Goal: Transaction & Acquisition: Purchase product/service

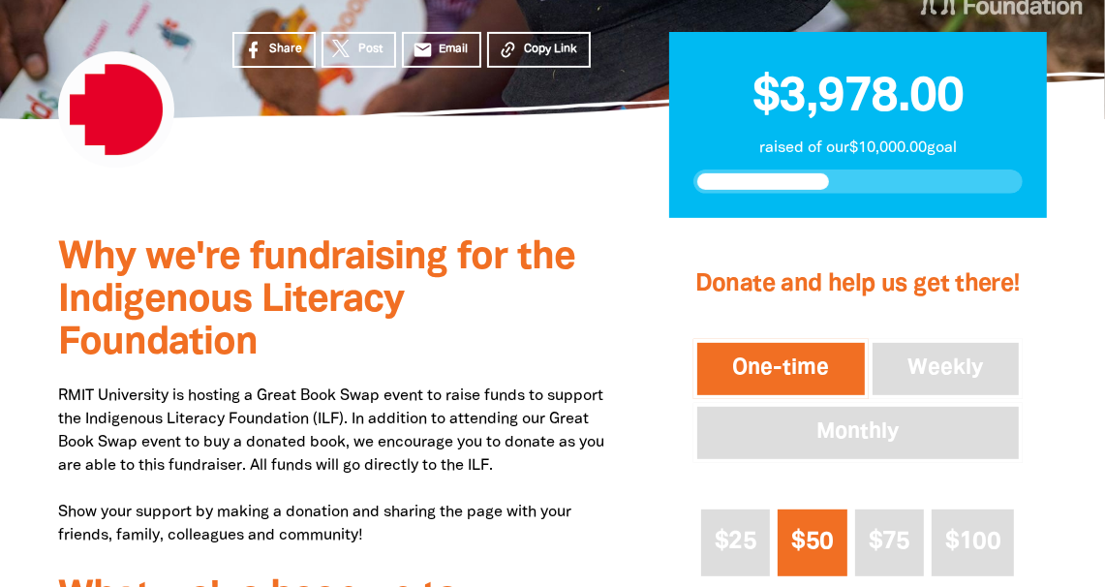
scroll to position [580, 0]
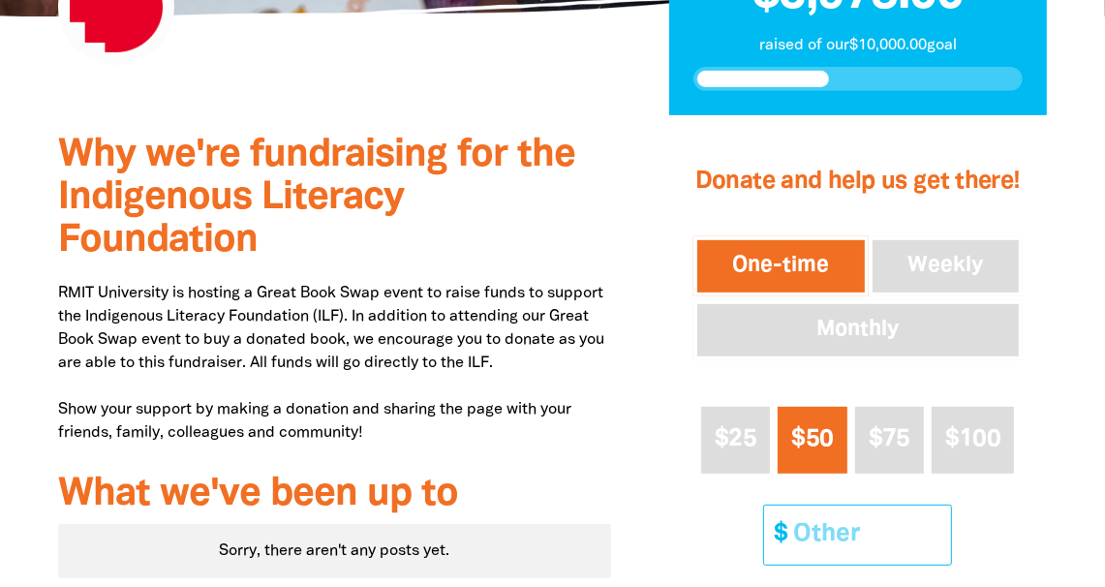
click at [820, 537] on input "Other Amount" at bounding box center [865, 535] width 171 height 59
type input "35"
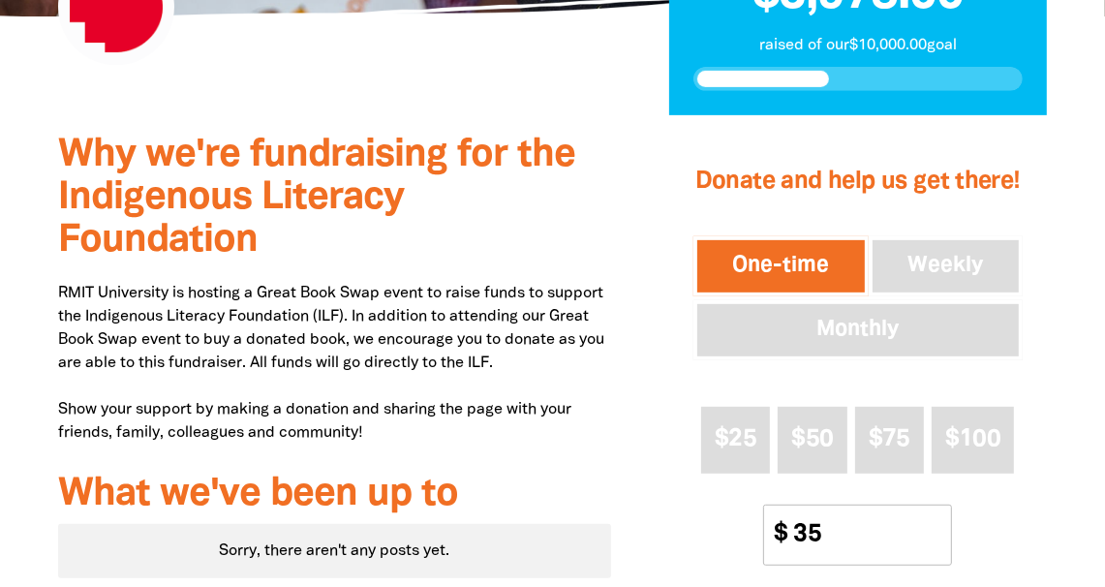
click at [712, 486] on div "$25" at bounding box center [735, 448] width 77 height 98
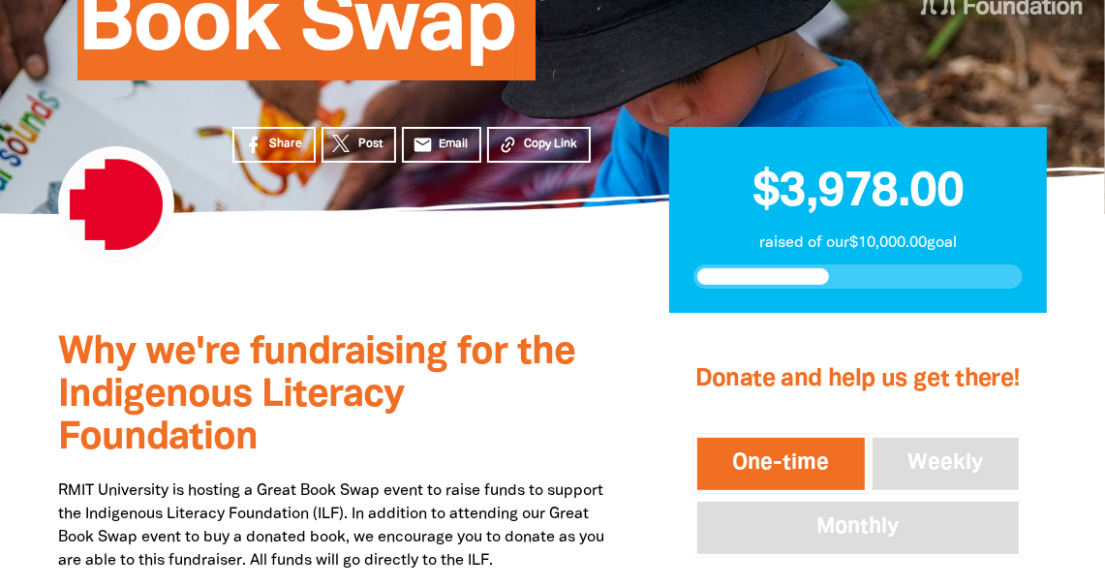
scroll to position [0, 0]
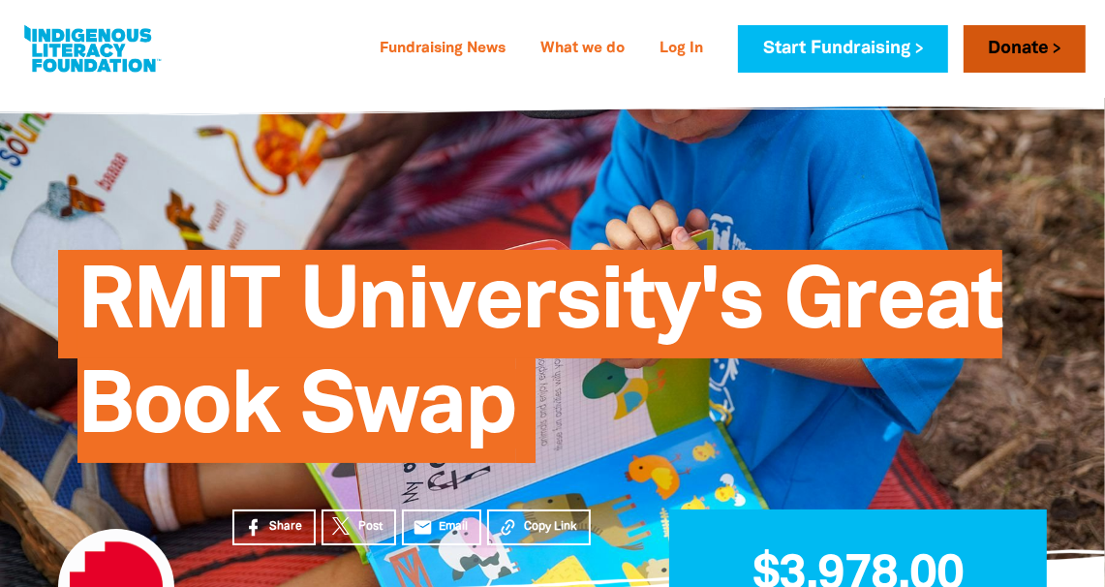
click at [1057, 46] on link "Donate" at bounding box center [1025, 48] width 122 height 47
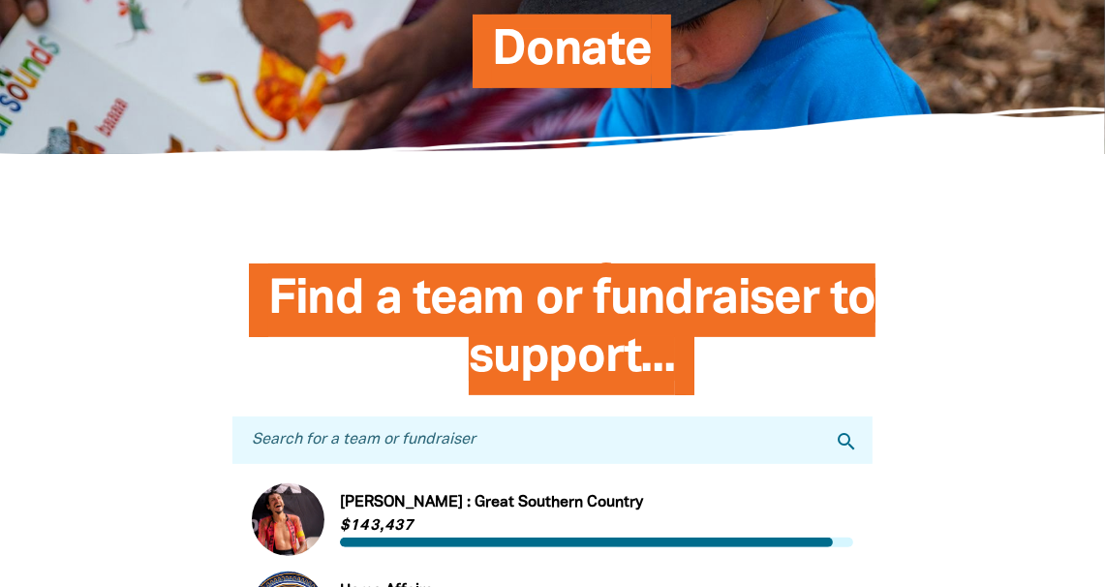
scroll to position [386, 0]
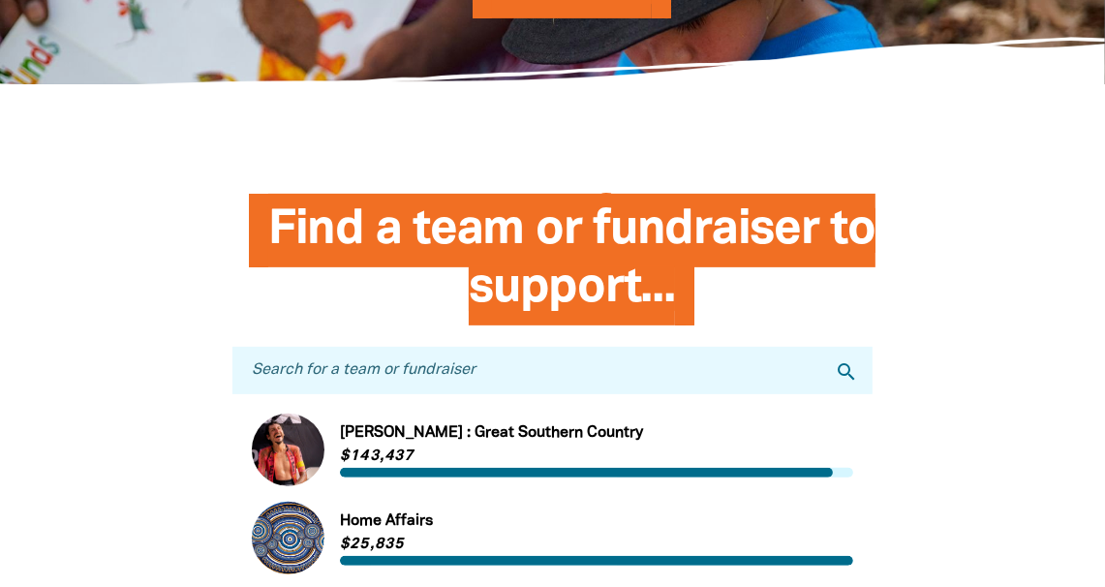
click at [304, 363] on input "Search for a team or fundraiser" at bounding box center [552, 370] width 640 height 47
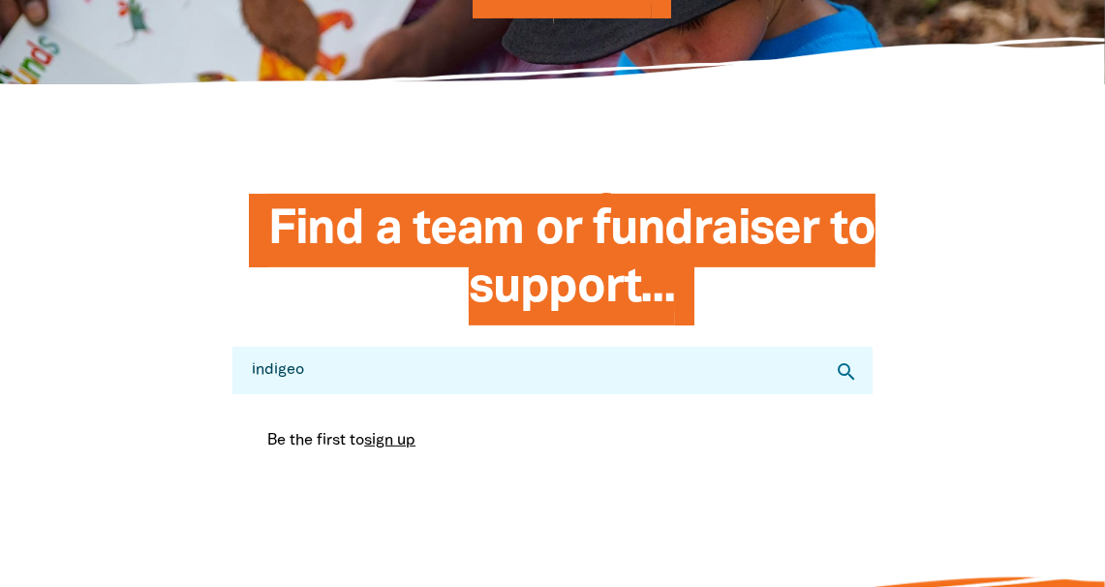
type input "indige"
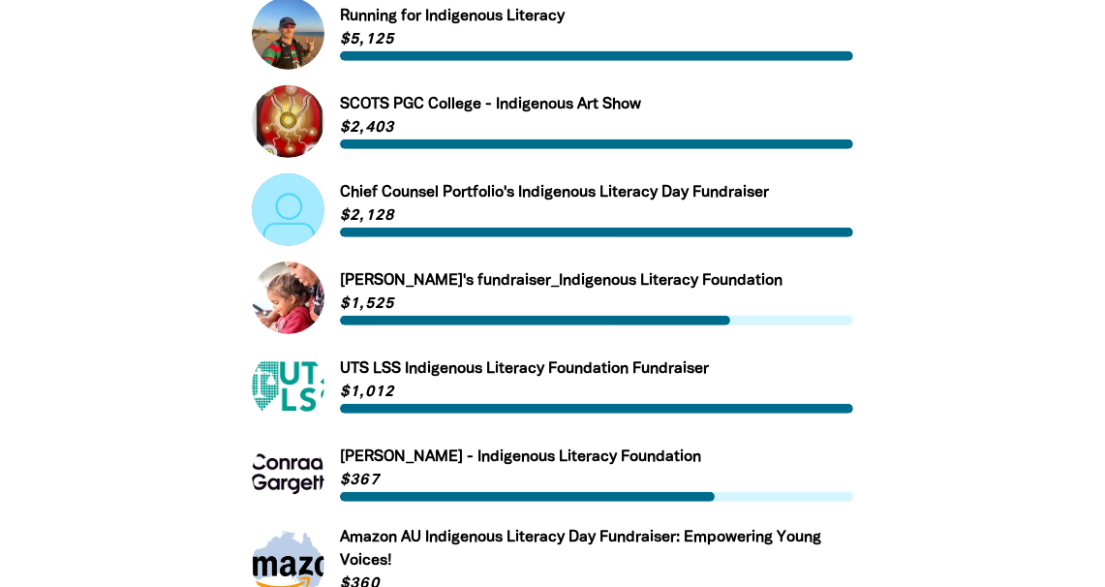
scroll to position [774, 0]
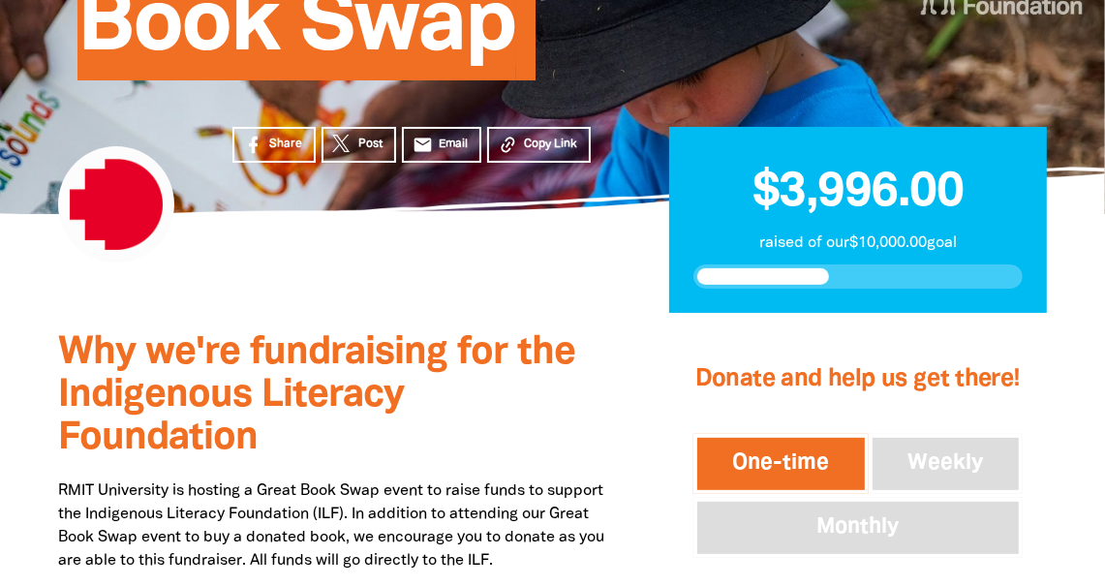
scroll to position [483, 0]
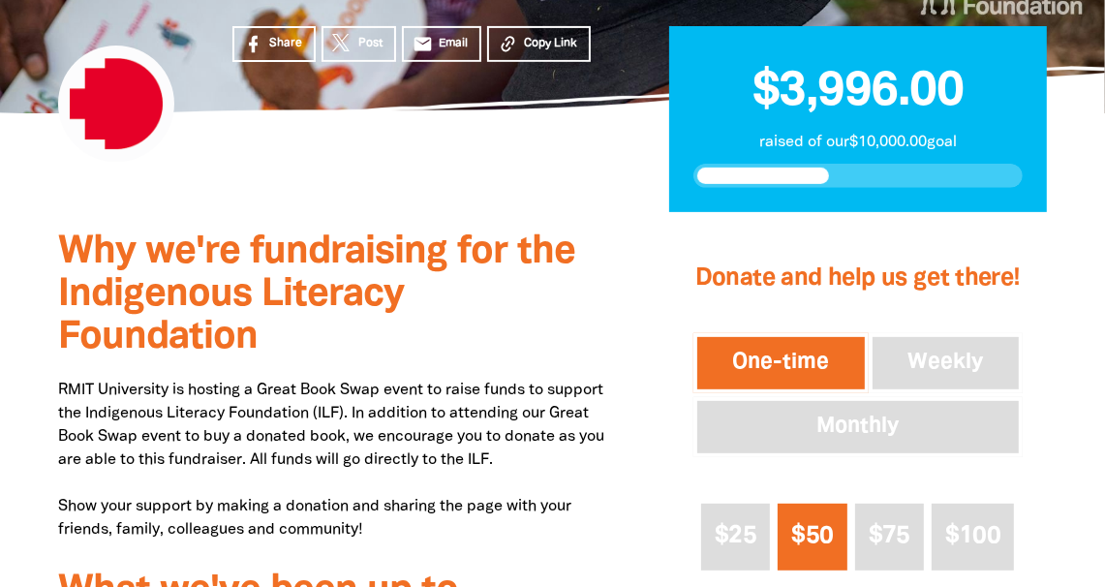
click at [758, 359] on button "One-time" at bounding box center [780, 363] width 175 height 60
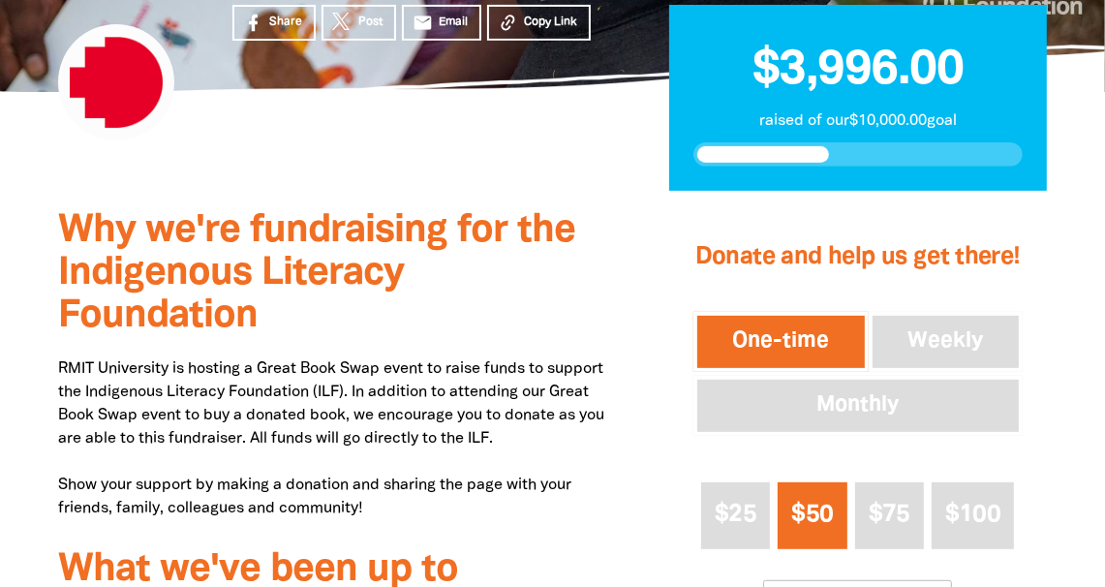
scroll to position [774, 0]
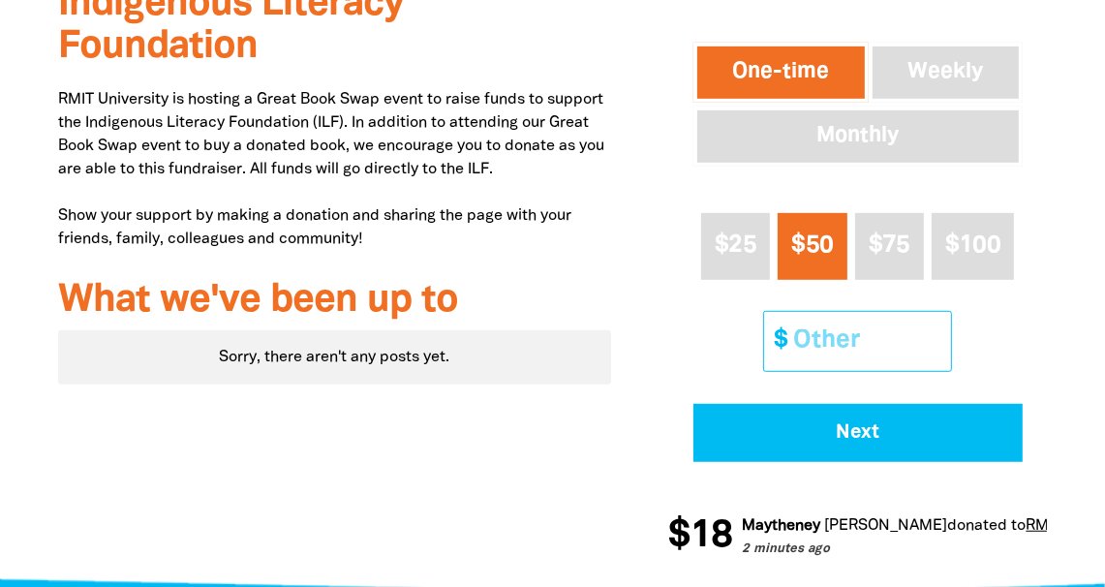
click at [818, 323] on input "Other Amount" at bounding box center [865, 341] width 171 height 59
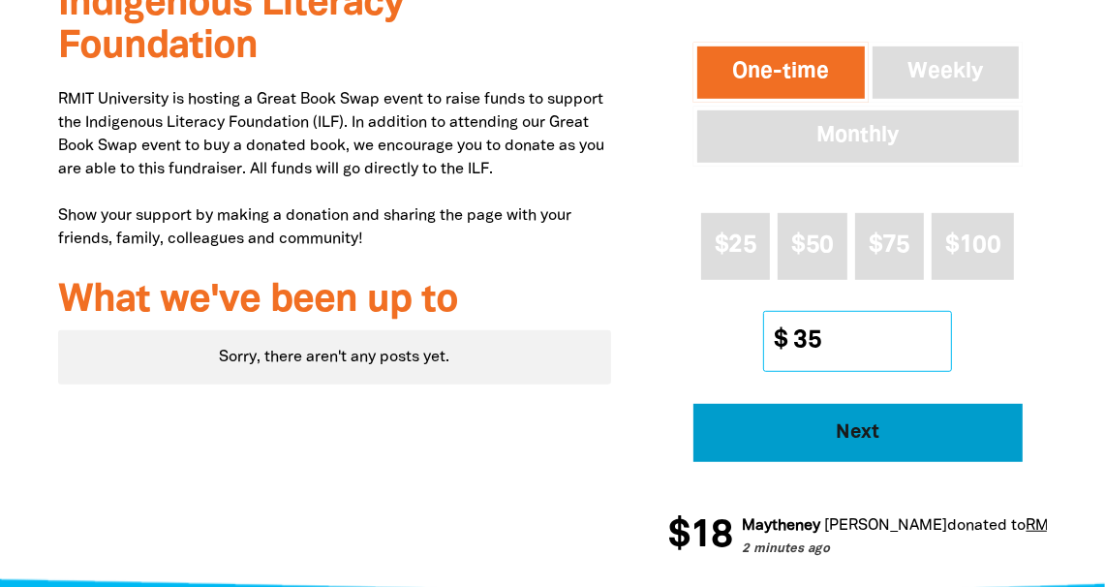
type input "35"
click at [827, 456] on button "Next" at bounding box center [857, 433] width 329 height 58
select select "AU"
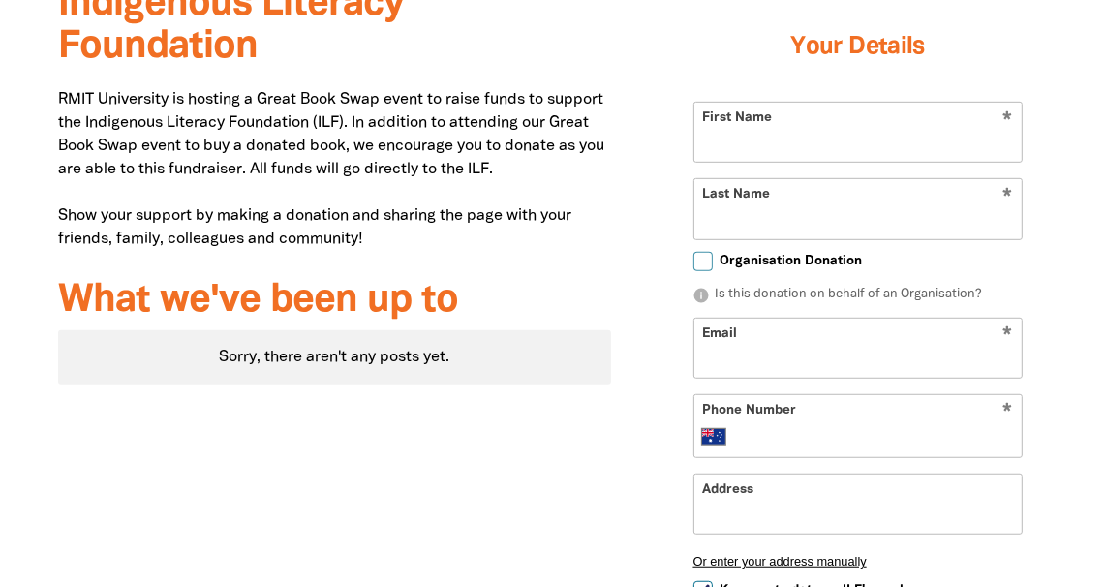
scroll to position [682, 0]
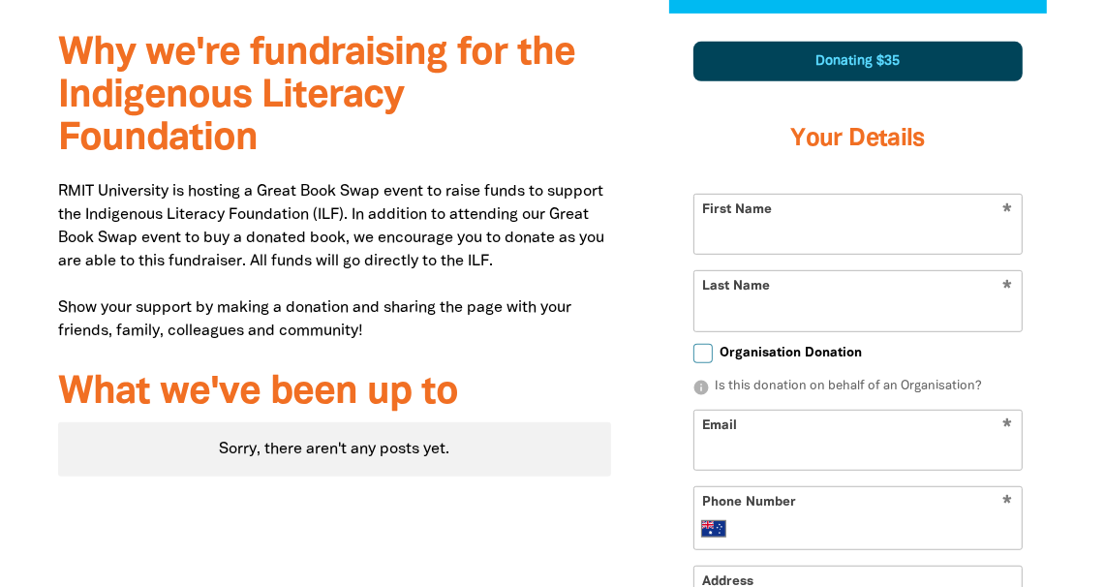
click at [826, 236] on input "First Name" at bounding box center [857, 224] width 327 height 59
type input "Elise"
type input "Bartlett"
type input "elise.bartlett@rmit.edu.au"
click at [780, 448] on input "Email" at bounding box center [857, 440] width 327 height 59
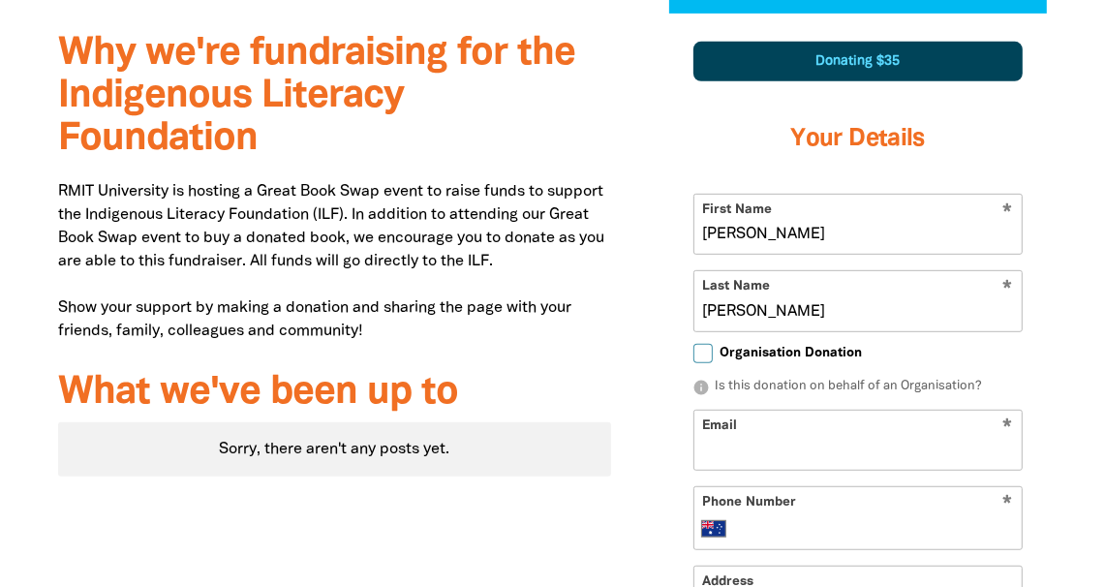
type input "elise.bartlett@rmit.edu.au"
type input "+61 437 107 24"
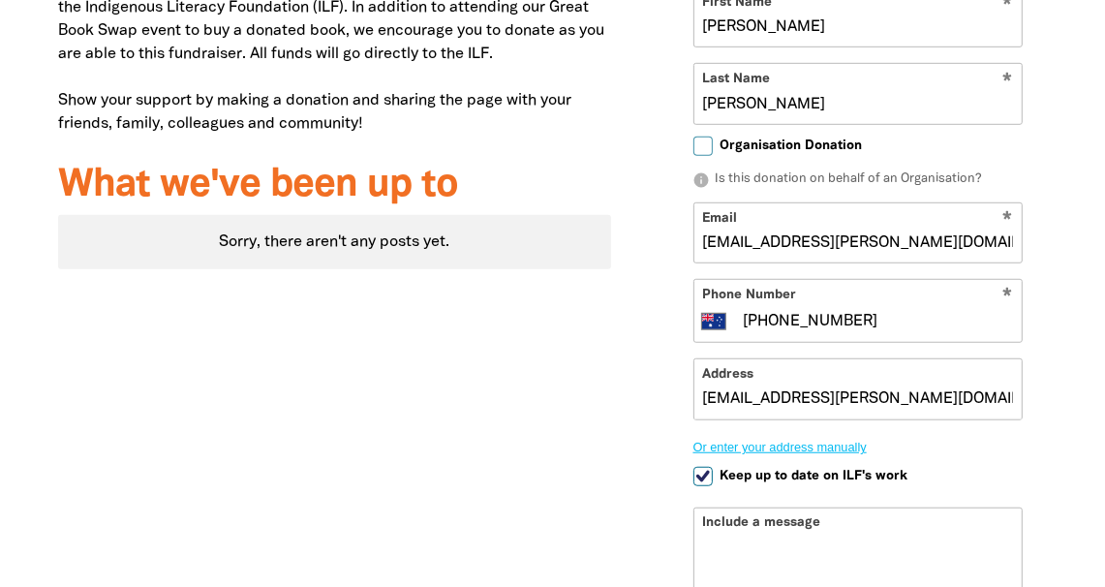
scroll to position [1069, 0]
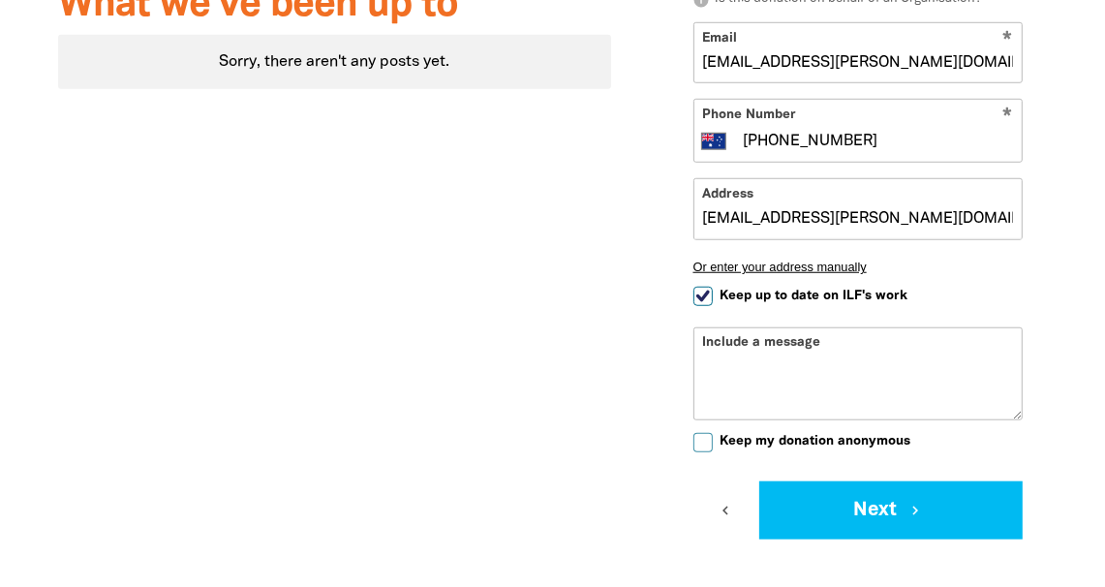
click at [703, 294] on input "Keep up to date on ILF's work" at bounding box center [702, 296] width 19 height 19
checkbox input "false"
click at [767, 362] on textarea "Include a message" at bounding box center [857, 388] width 327 height 62
type textarea "Pmt for winning bid in Great Nook Swap online charity auction"
click at [701, 442] on input "Keep my donation anonymous" at bounding box center [702, 442] width 19 height 19
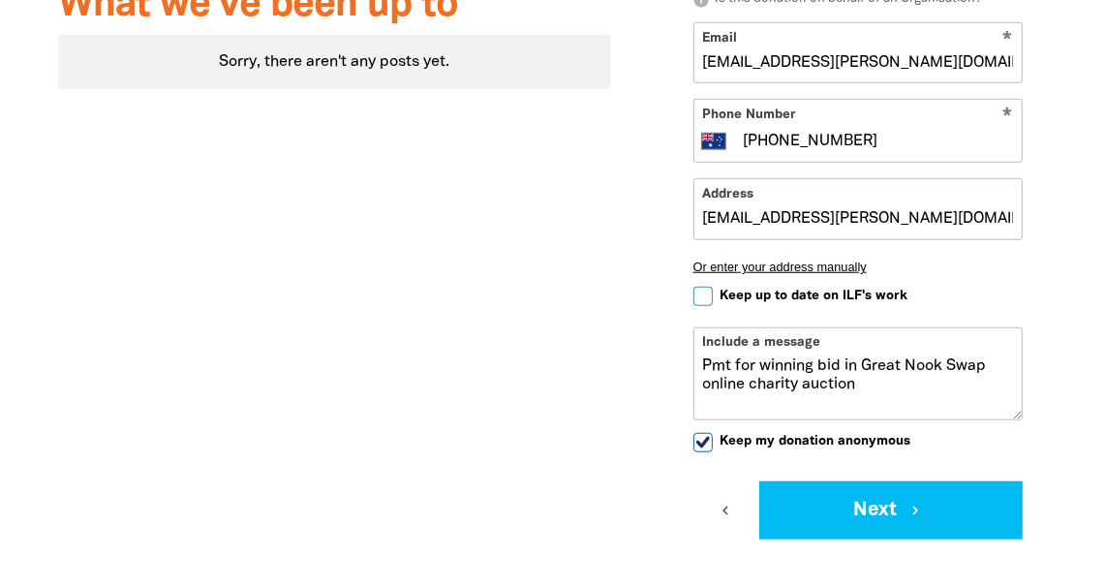
checkbox input "true"
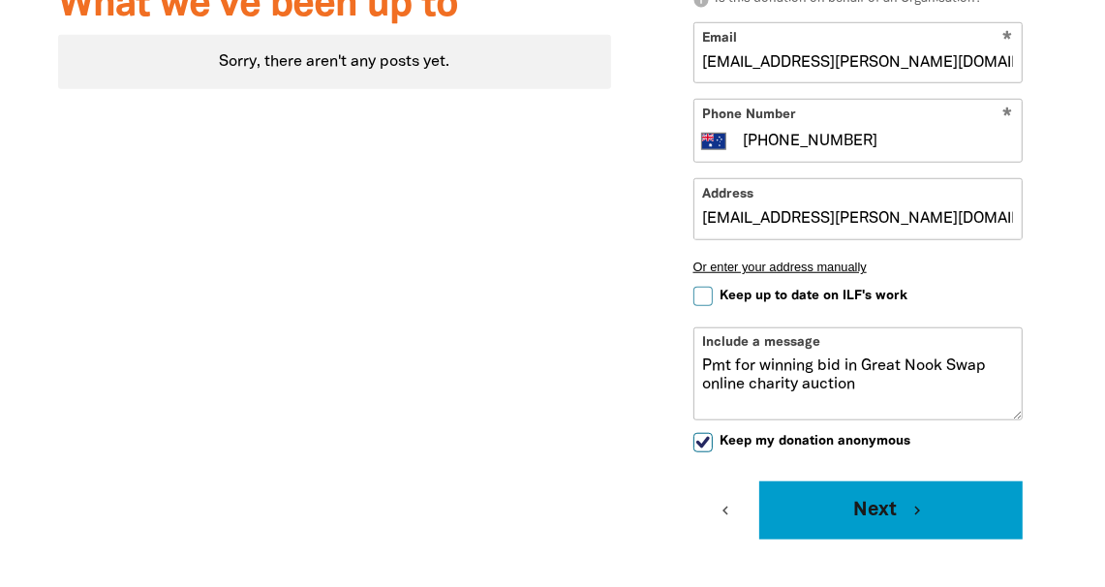
drag, startPoint x: 891, startPoint y: 509, endPoint x: 904, endPoint y: 503, distance: 15.2
click at [892, 508] on button "Next chevron_right" at bounding box center [890, 510] width 263 height 58
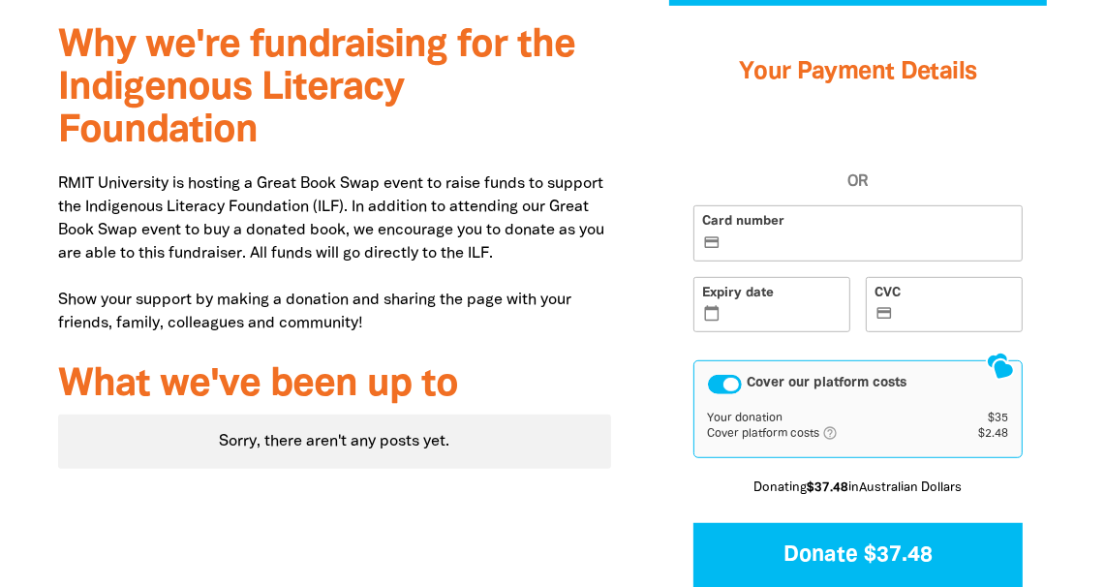
scroll to position [682, 0]
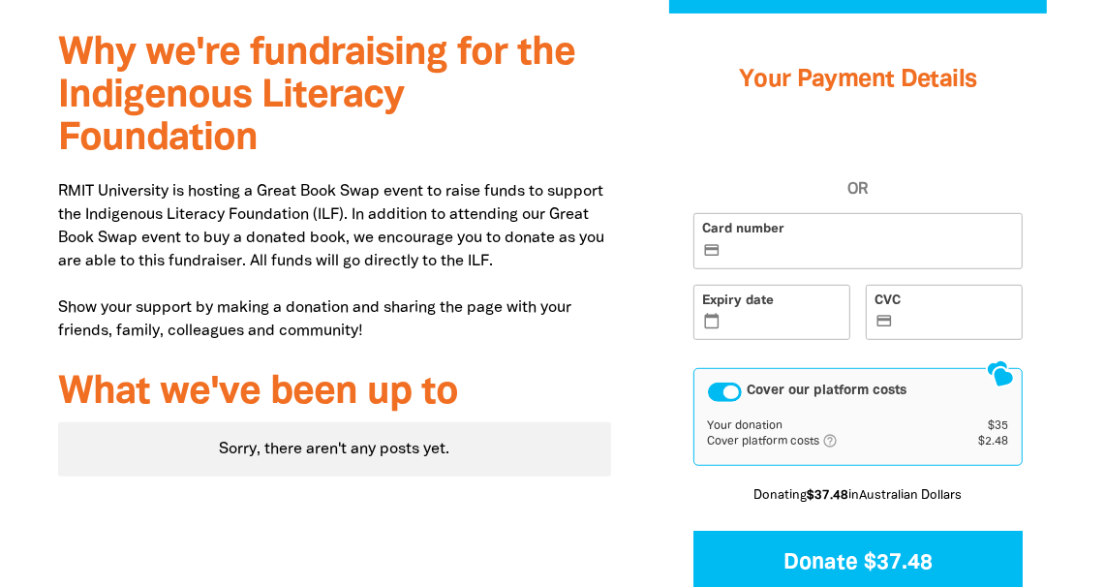
click at [773, 237] on label "Card number credit_card" at bounding box center [857, 241] width 329 height 56
click at [773, 242] on input "Card number credit_card" at bounding box center [869, 242] width 289 height 1
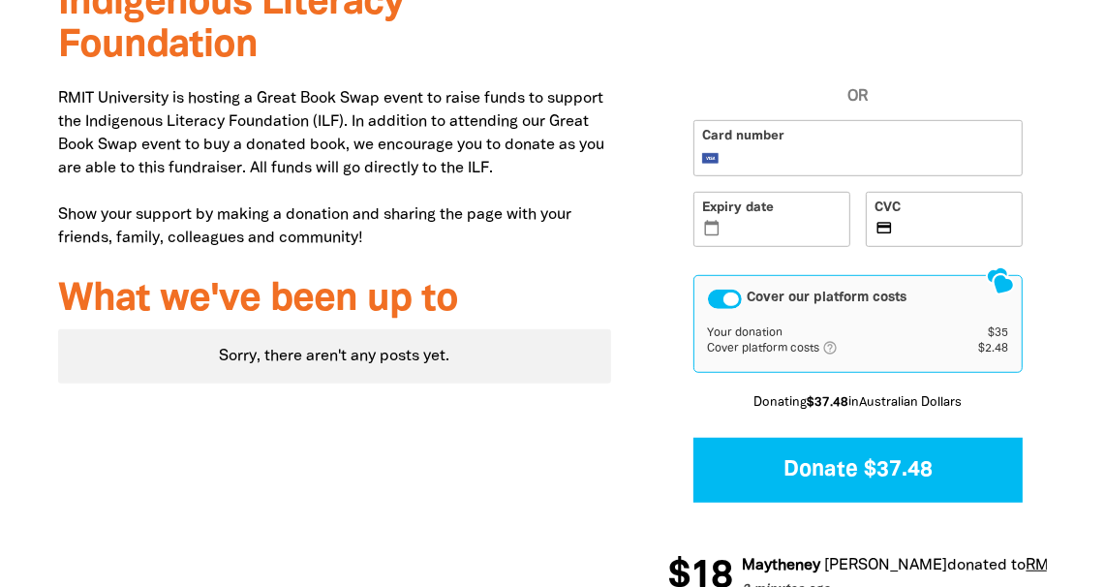
scroll to position [875, 0]
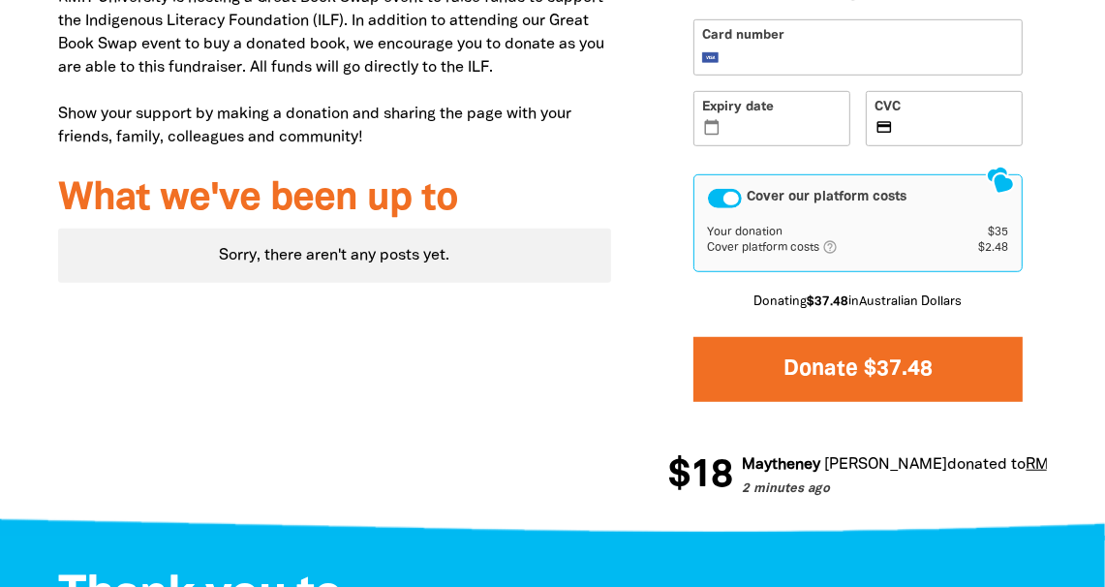
click at [854, 360] on button "Donate $37.48" at bounding box center [857, 369] width 329 height 65
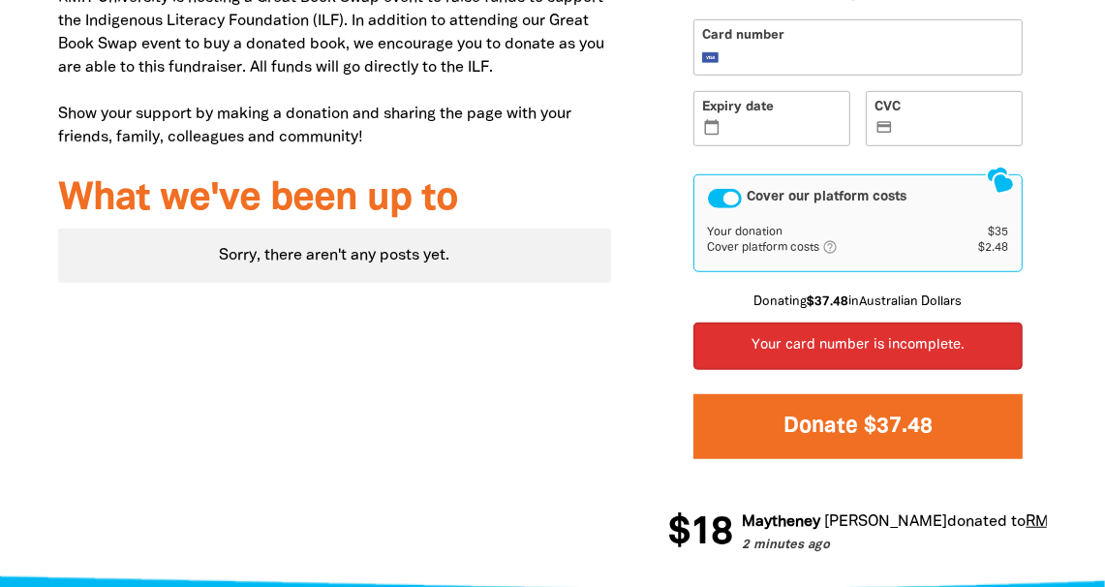
click at [869, 426] on button "Donate $37.48" at bounding box center [857, 426] width 329 height 65
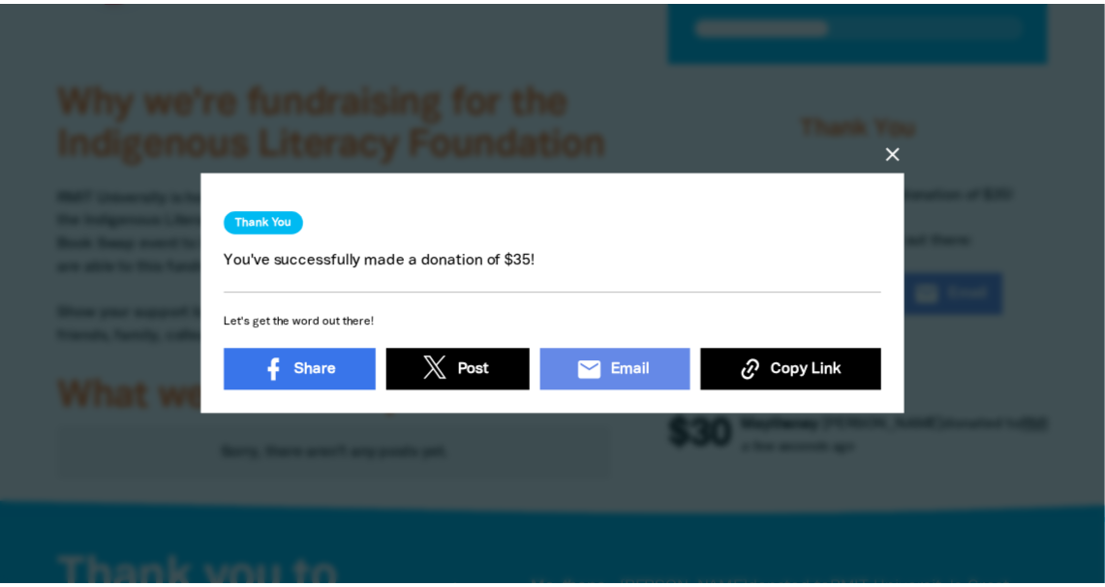
scroll to position [591, 0]
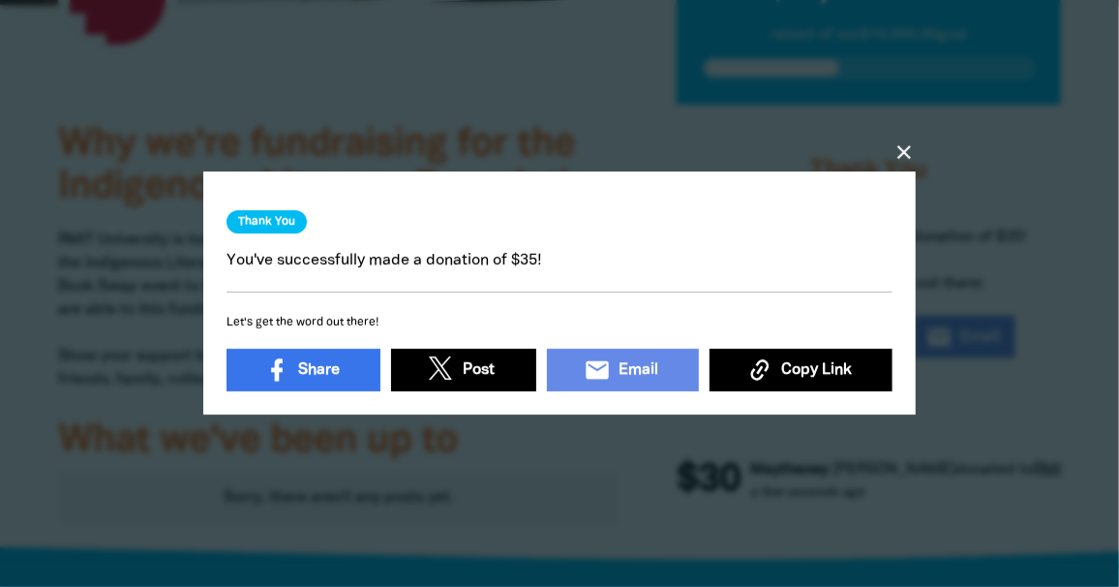
click at [909, 141] on icon "close" at bounding box center [904, 152] width 23 height 23
